Goal: Information Seeking & Learning: Understand process/instructions

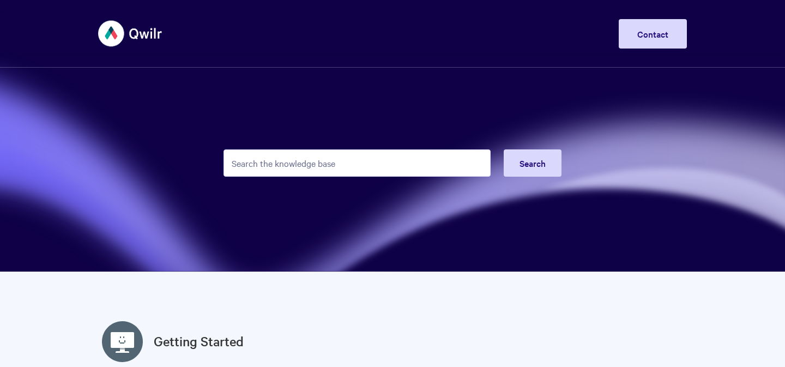
click at [281, 165] on input "Search the knowledge base" at bounding box center [357, 162] width 267 height 27
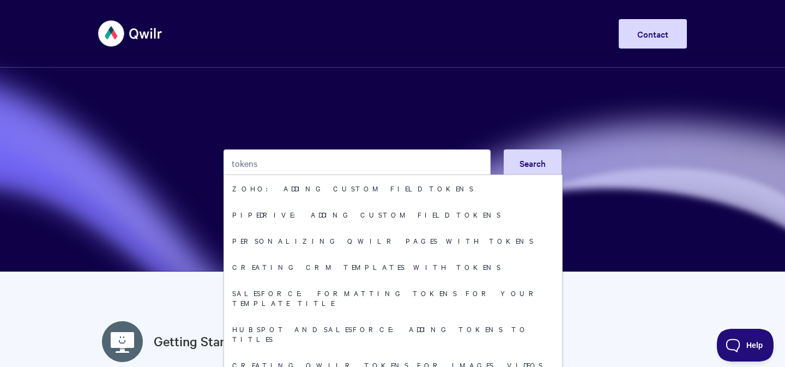
type input "tokens"
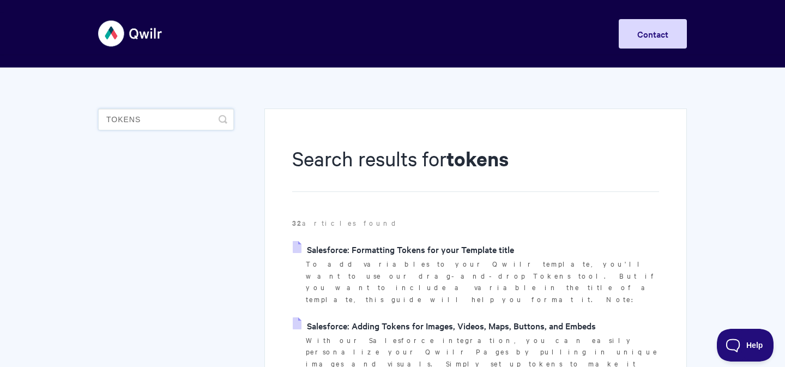
click at [159, 121] on input "tokens" at bounding box center [166, 120] width 136 height 22
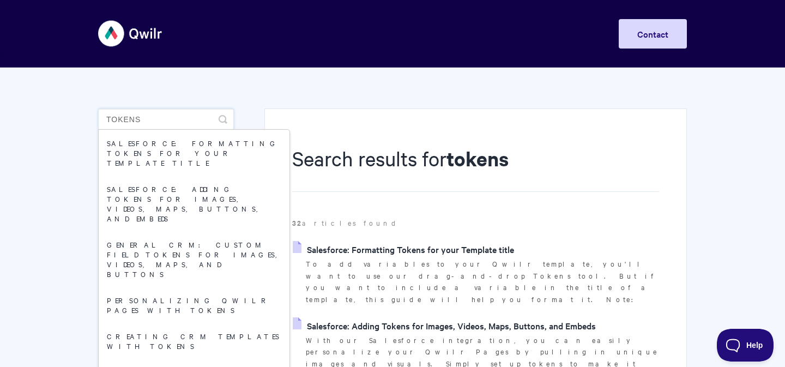
drag, startPoint x: 159, startPoint y: 121, endPoint x: 26, endPoint y: 114, distance: 132.7
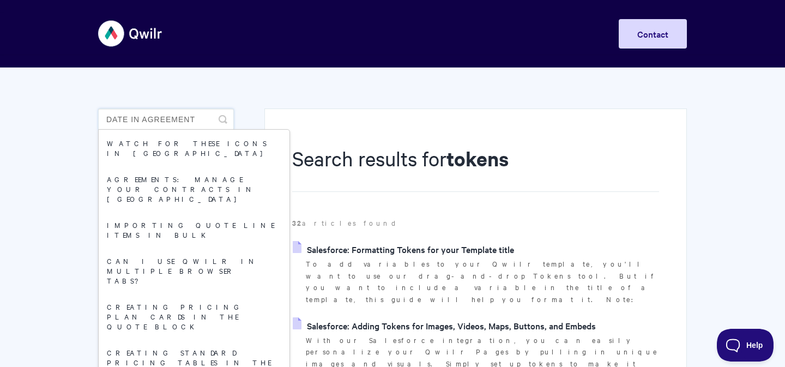
type input "date in agreement"
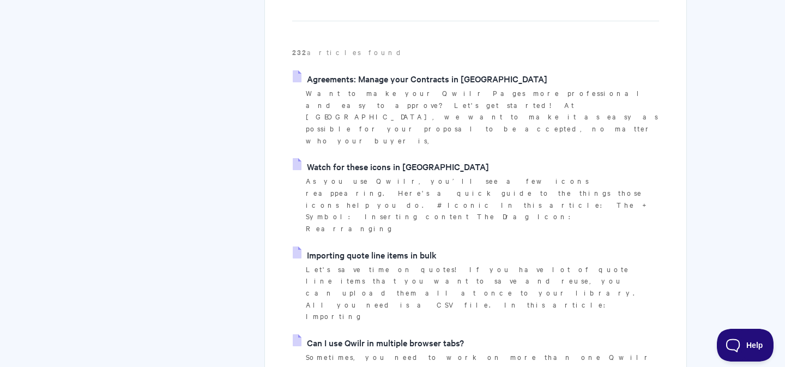
scroll to position [175, 0]
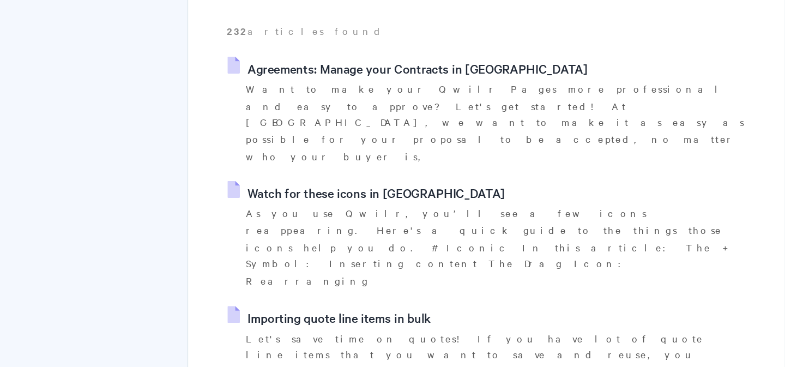
click at [443, 75] on link "Agreements: Manage your Contracts in [GEOGRAPHIC_DATA]" at bounding box center [420, 74] width 255 height 16
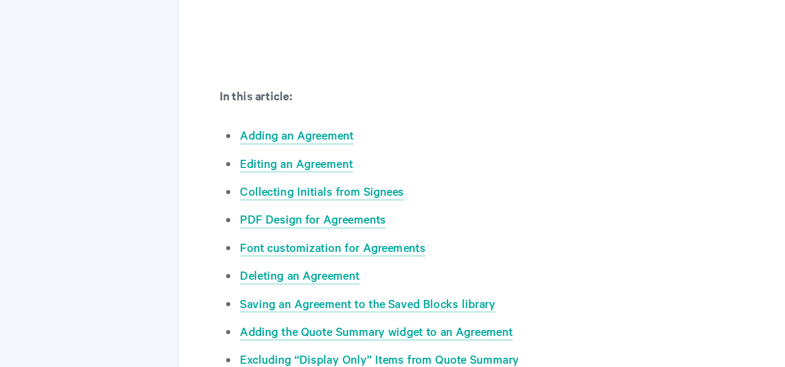
scroll to position [448, 0]
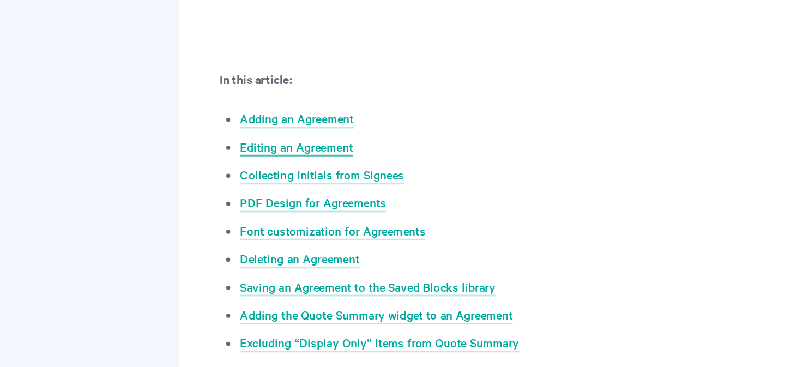
click at [375, 223] on link "Editing an Agreement" at bounding box center [343, 221] width 75 height 12
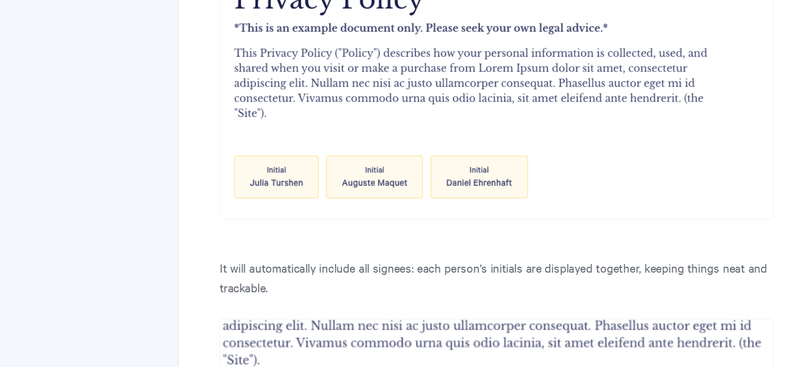
scroll to position [3043, 0]
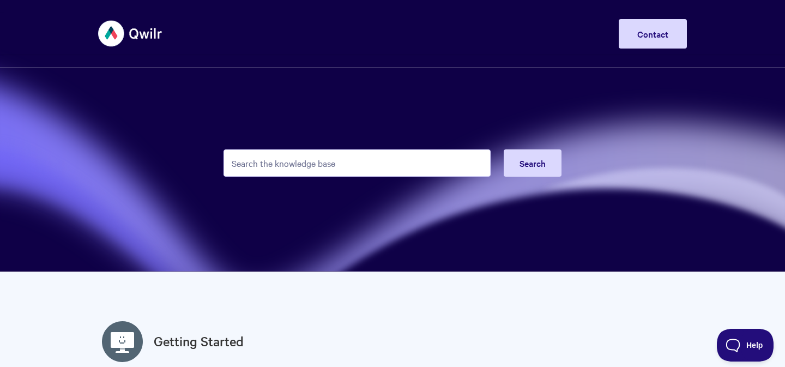
click at [308, 153] on input "Search the knowledge base" at bounding box center [357, 162] width 267 height 27
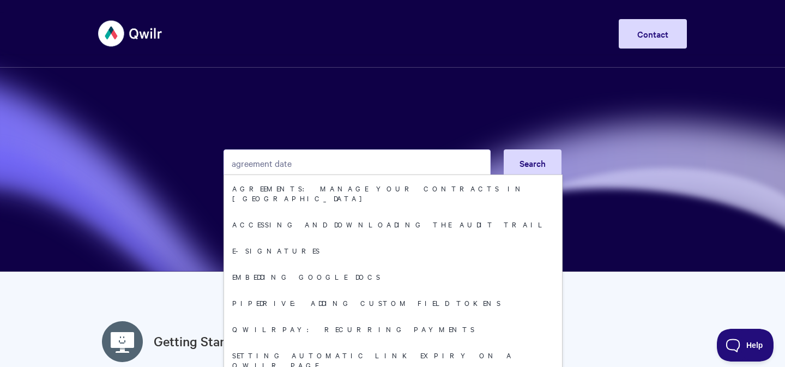
type input "agreement date"
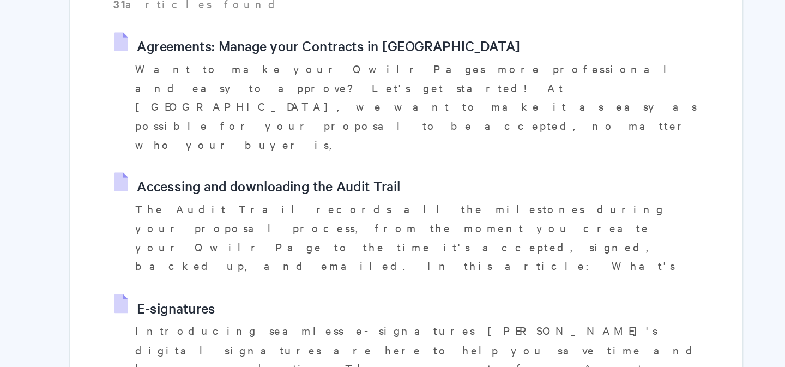
scroll to position [179, 0]
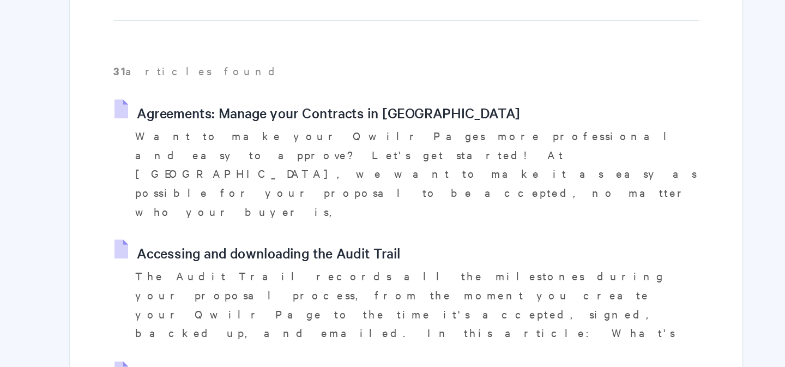
click at [340, 226] on link "E-signatures" at bounding box center [324, 234] width 63 height 16
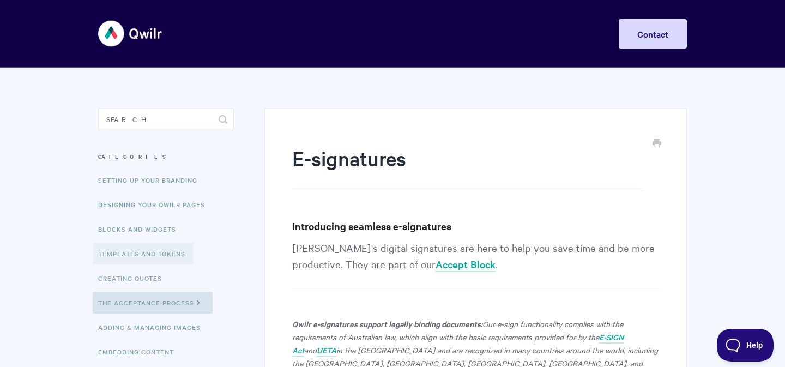
click at [157, 254] on link "Templates and Tokens" at bounding box center [143, 254] width 101 height 22
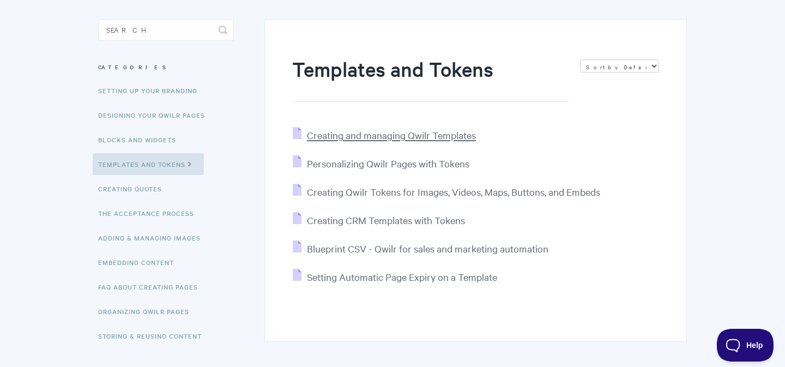
scroll to position [152, 0]
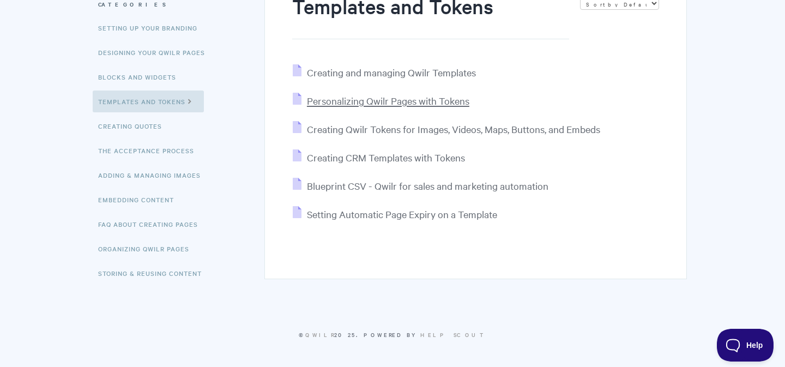
click at [394, 105] on span "Personalizing Qwilr Pages with Tokens" at bounding box center [388, 100] width 163 height 13
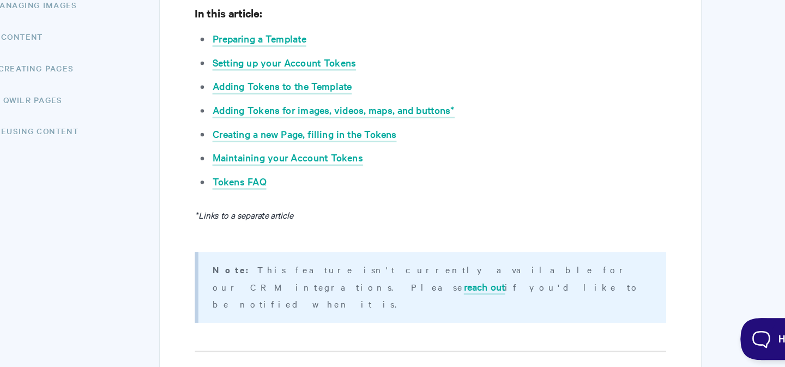
scroll to position [245, 0]
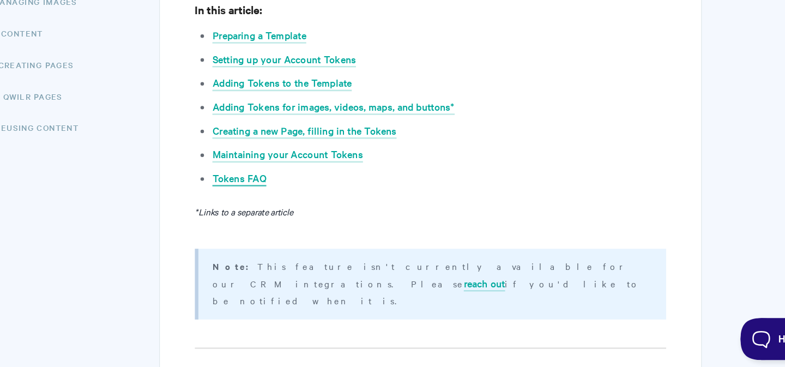
click at [335, 220] on link "Tokens FAQ" at bounding box center [327, 220] width 42 height 12
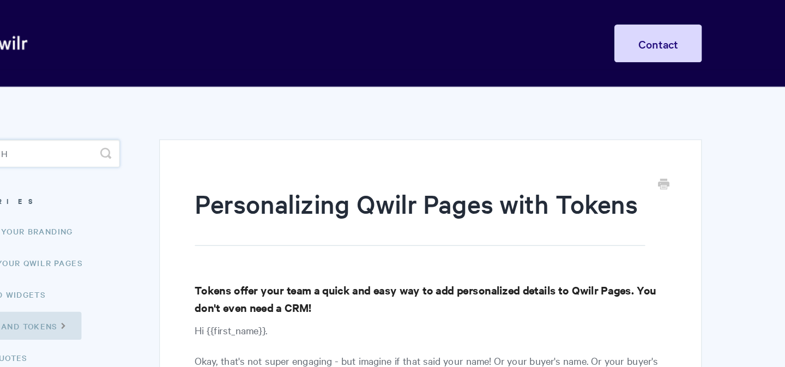
click at [176, 124] on input "Search" at bounding box center [166, 120] width 136 height 22
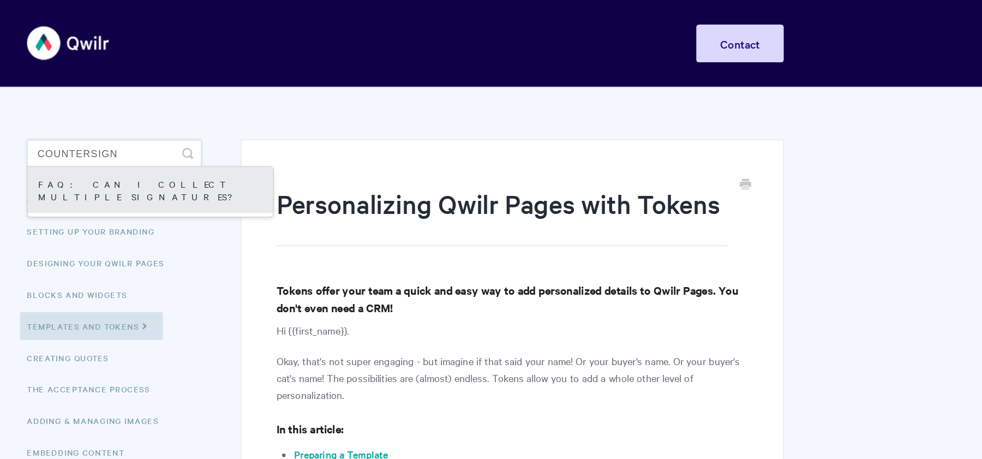
type input "countersign"
click at [277, 140] on link "FAQ: Can I collect multiple signatures?" at bounding box center [292, 148] width 191 height 36
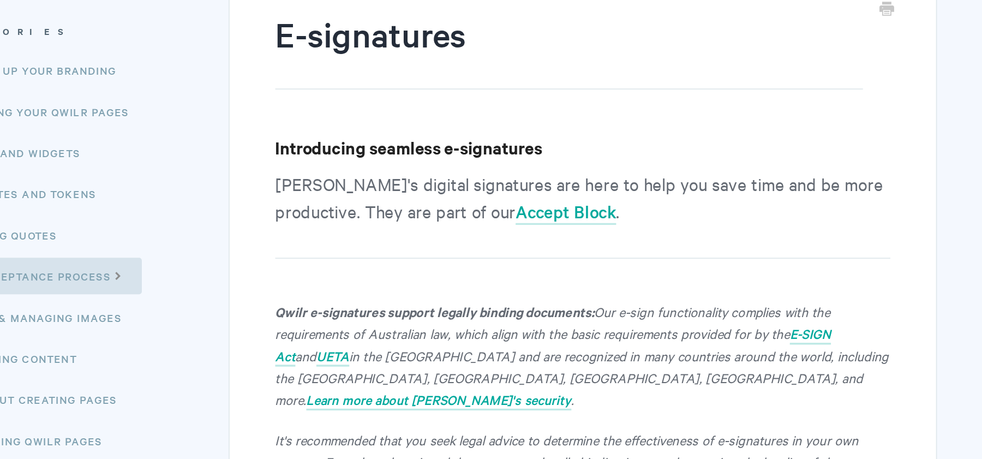
scroll to position [121, 0]
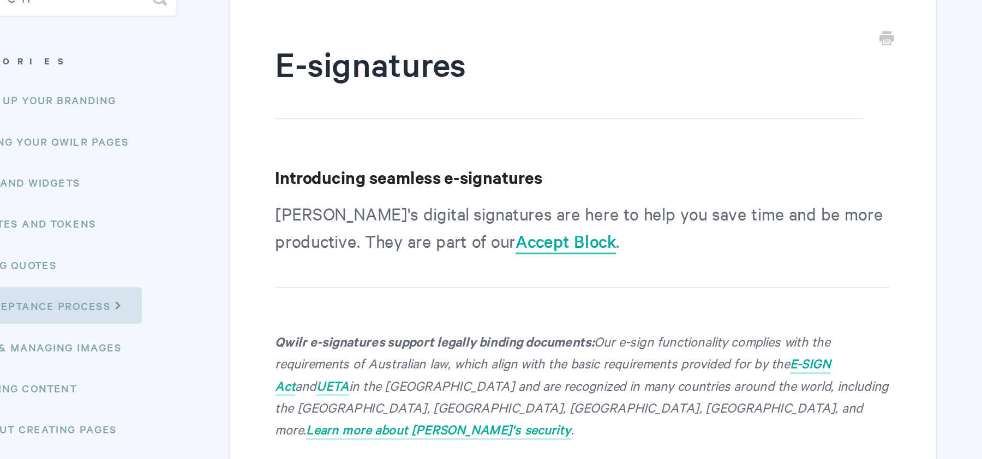
click at [534, 146] on link "Accept Block" at bounding box center [564, 144] width 60 height 15
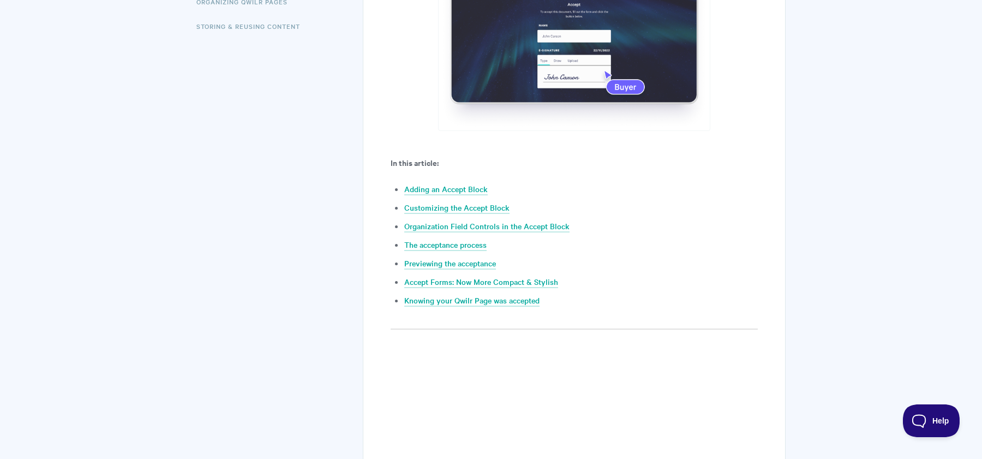
scroll to position [400, 0]
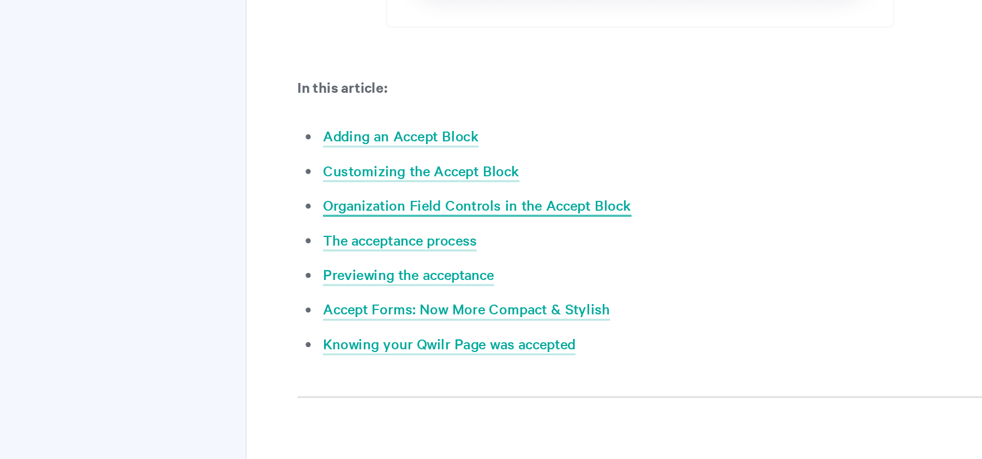
click at [476, 225] on link "Organization Field Controls in the Accept Block" at bounding box center [486, 226] width 165 height 12
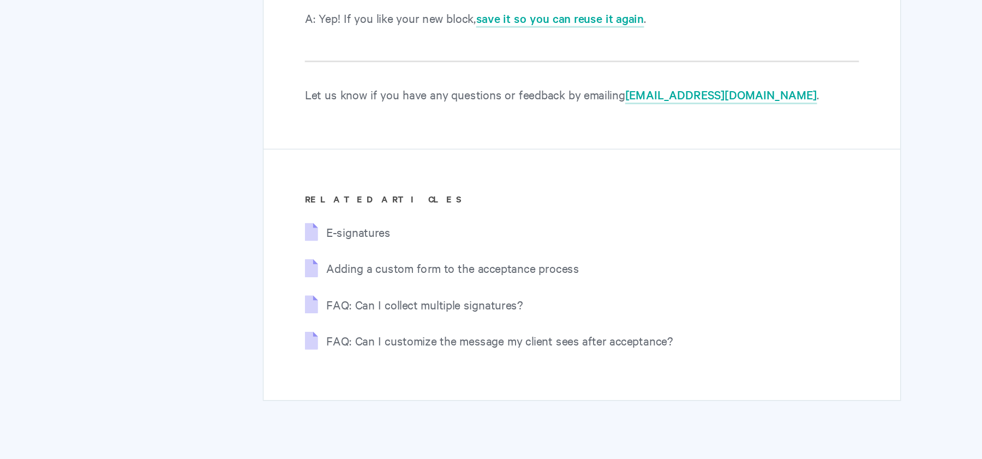
scroll to position [7229, 0]
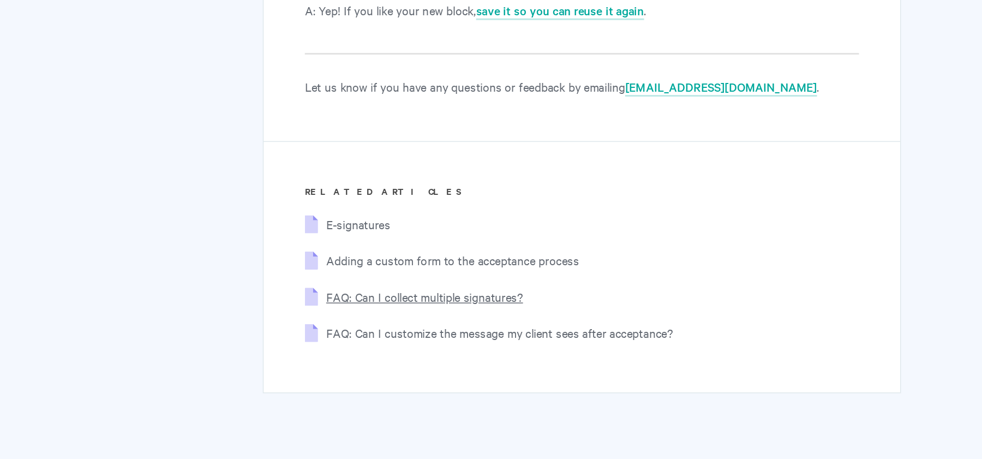
click at [506, 346] on span "FAQ: Can I collect multiple signatures?" at bounding box center [470, 351] width 130 height 11
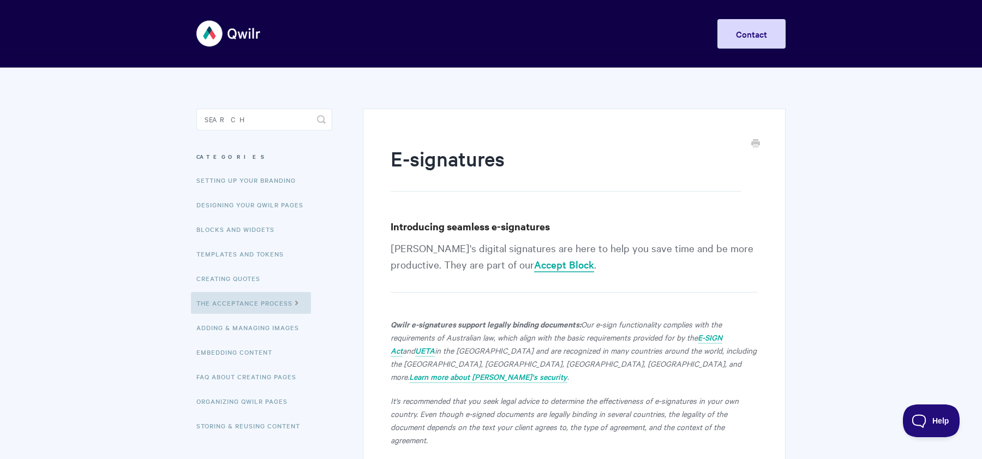
click at [534, 265] on link "Accept Block" at bounding box center [564, 264] width 60 height 15
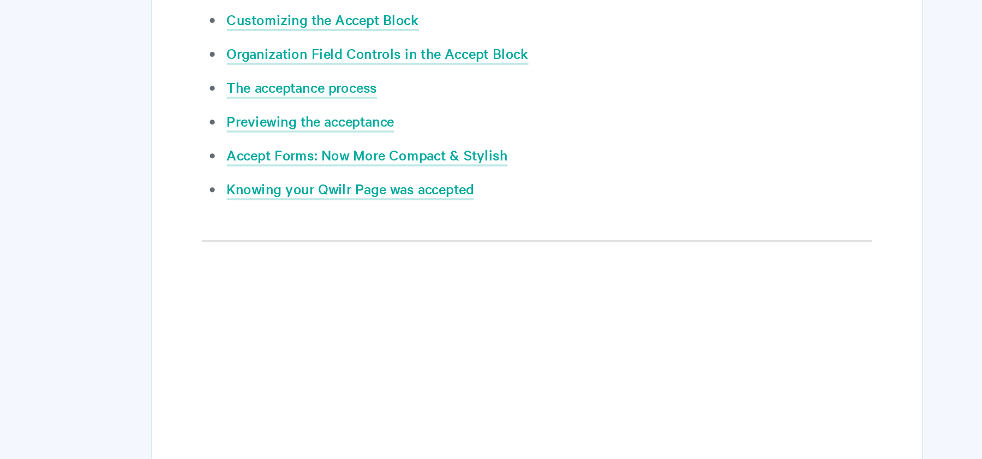
scroll to position [477, 0]
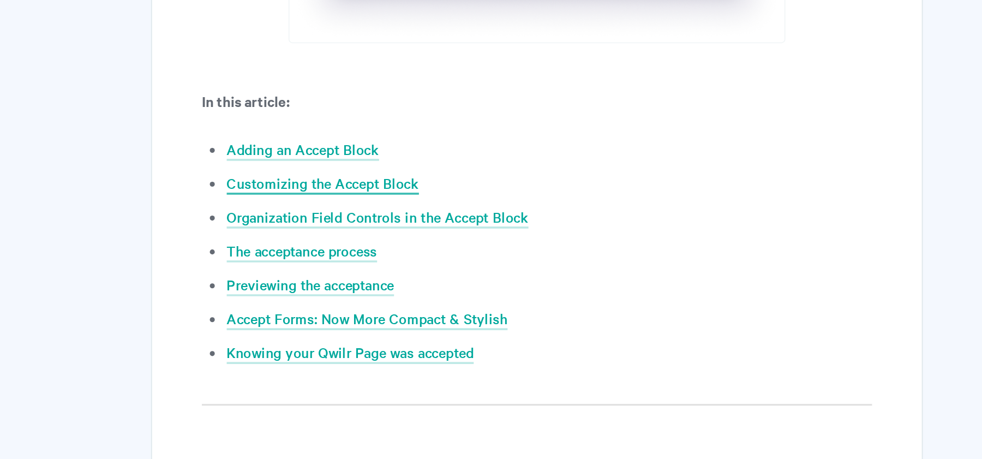
click at [465, 130] on link "Customizing the Accept Block" at bounding box center [456, 130] width 105 height 12
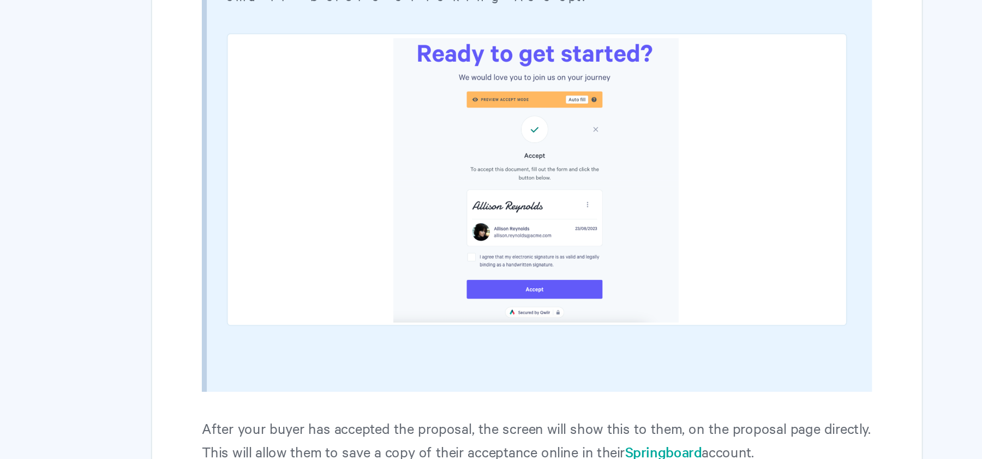
scroll to position [4780, 0]
